Goal: Use online tool/utility: Utilize a website feature to perform a specific function

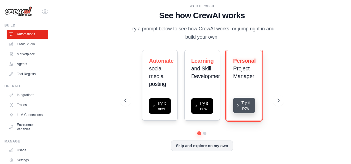
click at [249, 106] on button "Try it now" at bounding box center [244, 105] width 22 height 15
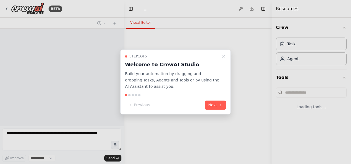
select select "****"
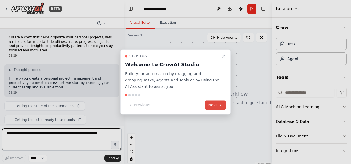
scroll to position [34, 0]
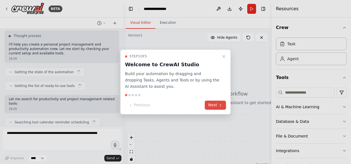
click at [217, 106] on button "Next" at bounding box center [215, 105] width 21 height 9
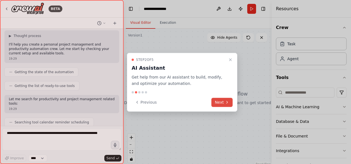
click at [217, 106] on button "Next" at bounding box center [222, 102] width 21 height 9
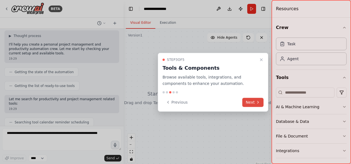
click at [249, 98] on button "Next" at bounding box center [253, 102] width 21 height 9
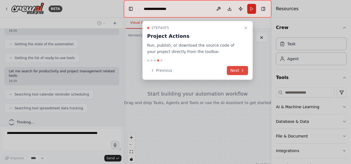
click at [237, 72] on button "Next" at bounding box center [237, 70] width 21 height 9
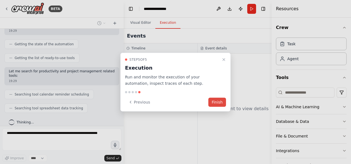
click at [219, 103] on button "Finish" at bounding box center [218, 102] width 18 height 9
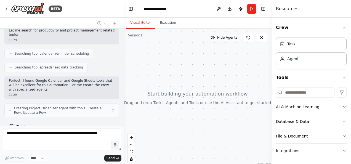
scroll to position [107, 0]
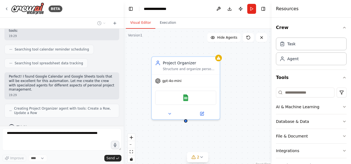
click at [250, 71] on div "Project Organizer Structure and organize personal projects by breaking them dow…" at bounding box center [198, 98] width 148 height 138
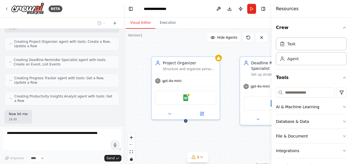
scroll to position [189, 0]
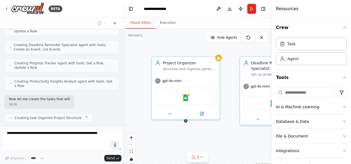
drag, startPoint x: 122, startPoint y: 92, endPoint x: 124, endPoint y: 14, distance: 78.5
click at [124, 14] on div "BETA Create a crew that helps organize your personal projects, sets reminders f…" at bounding box center [175, 82] width 351 height 164
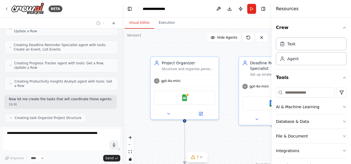
scroll to position [202, 0]
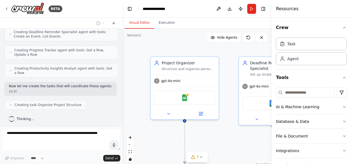
drag, startPoint x: 122, startPoint y: 99, endPoint x: 123, endPoint y: 87, distance: 11.9
click at [123, 87] on div "BETA Create a crew that helps organize your personal projects, sets reminders f…" at bounding box center [175, 82] width 351 height 164
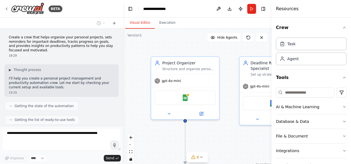
scroll to position [229, 0]
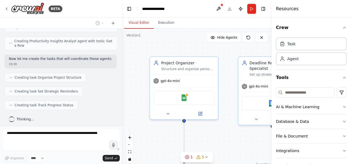
drag, startPoint x: 121, startPoint y: 107, endPoint x: 122, endPoint y: 86, distance: 21.6
click at [122, 86] on div "BETA Create a crew that helps organize your personal projects, sets reminders f…" at bounding box center [175, 82] width 351 height 164
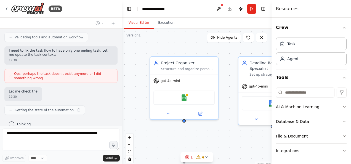
scroll to position [347, 0]
click at [25, 122] on span "Thinking..." at bounding box center [25, 124] width 17 height 4
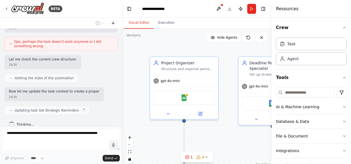
scroll to position [384, 0]
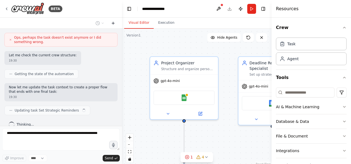
click at [112, 23] on icon at bounding box center [113, 23] width 4 height 4
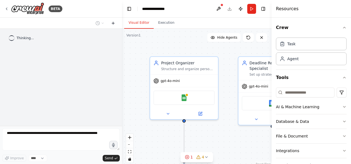
scroll to position [0, 0]
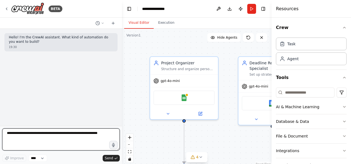
click at [30, 134] on textarea at bounding box center [61, 139] width 118 height 22
paste textarea "**********"
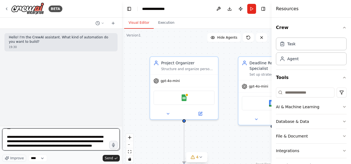
scroll to position [615, 0]
drag, startPoint x: 32, startPoint y: 148, endPoint x: 4, endPoint y: 139, distance: 28.5
click at [4, 139] on textarea at bounding box center [61, 139] width 118 height 22
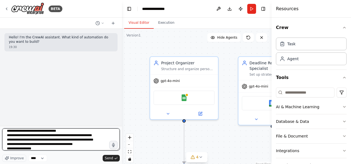
scroll to position [444, 0]
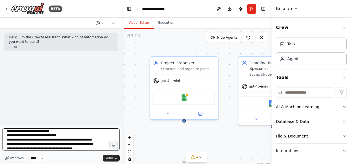
type textarea "**********"
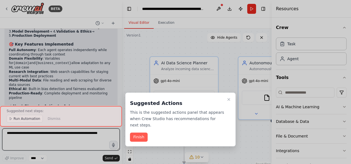
scroll to position [1350, 0]
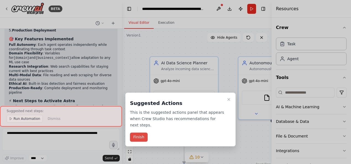
click at [141, 133] on button "Finish" at bounding box center [139, 137] width 18 height 9
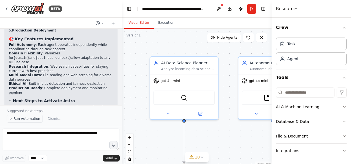
click at [25, 119] on span "Run Automation" at bounding box center [27, 119] width 27 height 4
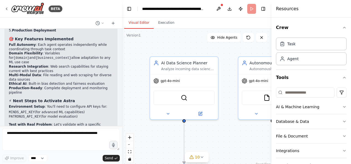
scroll to position [1329, 0]
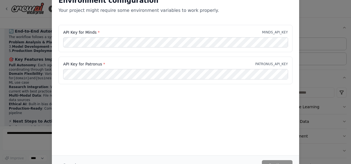
click at [273, 104] on div "Environment configuration Your project might require some environment variables…" at bounding box center [176, 73] width 248 height 166
